Goal: Task Accomplishment & Management: Manage account settings

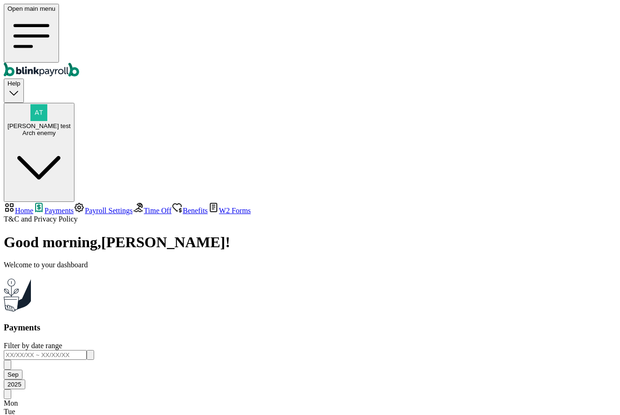
click at [71, 123] on span "Branko test" at bounding box center [38, 126] width 63 height 7
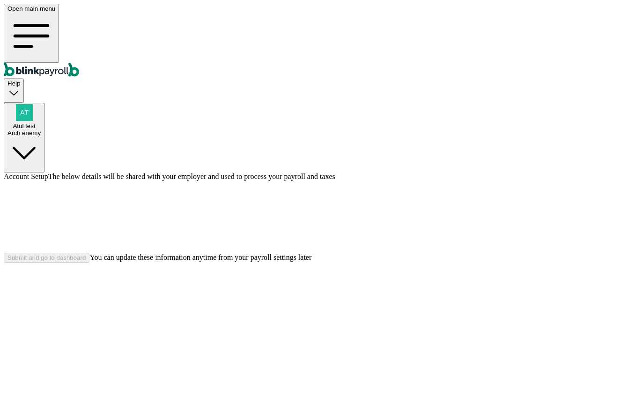
click at [41, 130] on div "Arch enemy" at bounding box center [23, 133] width 33 height 7
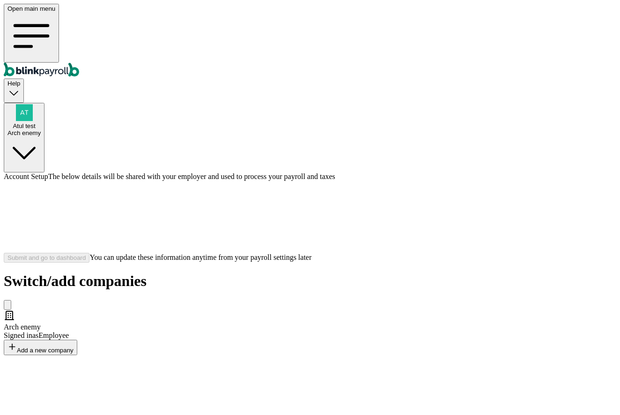
click at [215, 310] on div "Arch enemy Signed in as Employee" at bounding box center [310, 325] width 612 height 30
click at [69, 332] on span "Signed in as Employee" at bounding box center [36, 336] width 65 height 8
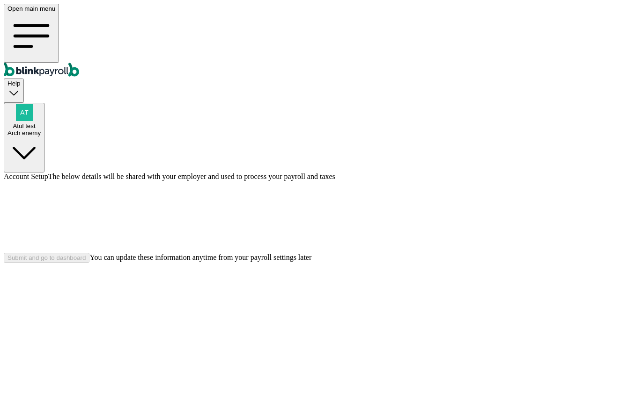
click at [41, 130] on div "Arch enemy" at bounding box center [23, 133] width 33 height 7
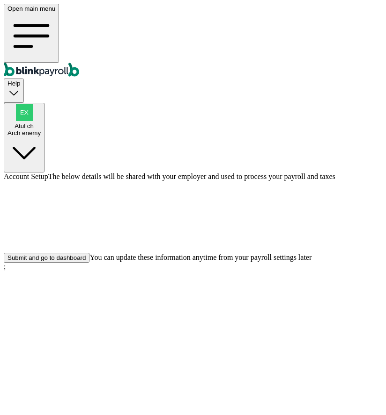
click at [86, 262] on div "Submit and go to dashboard" at bounding box center [46, 258] width 78 height 7
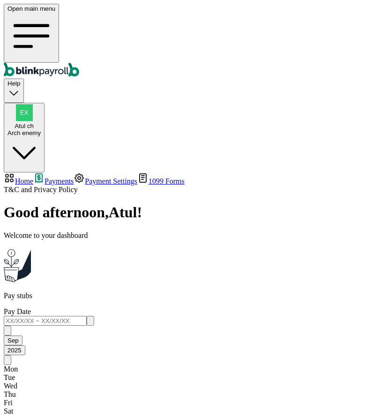
click at [34, 123] on span "Atul ch" at bounding box center [24, 126] width 19 height 7
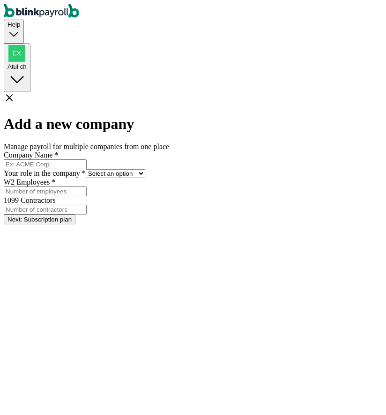
click at [27, 63] on div "Atul ch" at bounding box center [16, 66] width 19 height 7
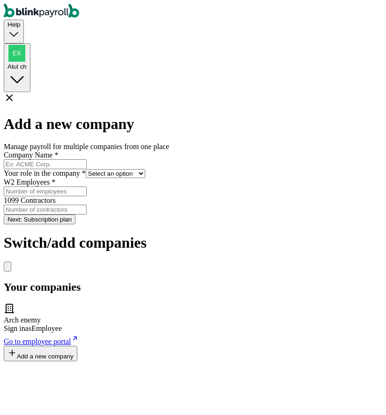
click at [71, 338] on span "Go to employee portal" at bounding box center [37, 342] width 67 height 8
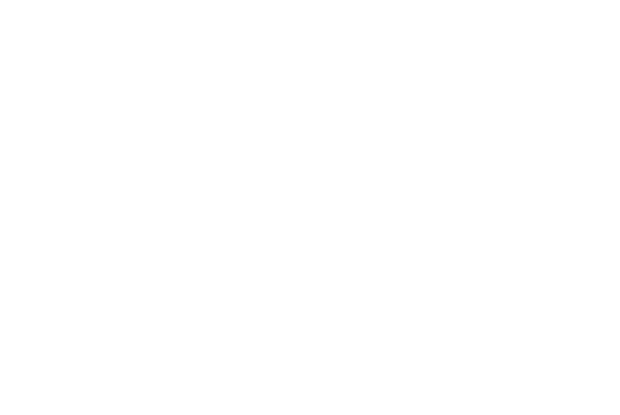
select select "2025"
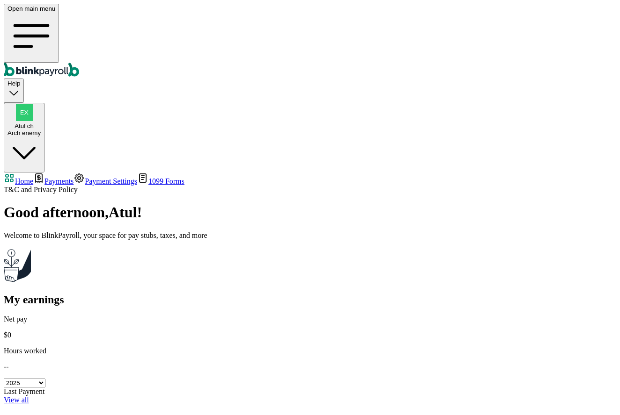
click at [44, 177] on span "Payments" at bounding box center [58, 181] width 29 height 8
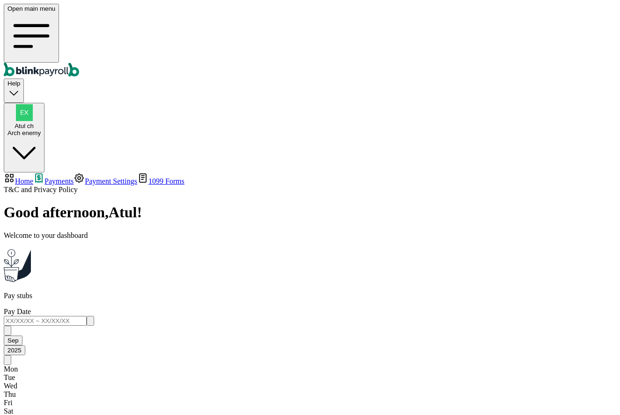
click at [85, 177] on span "Payment Settings" at bounding box center [111, 181] width 52 height 8
